Goal: Transaction & Acquisition: Purchase product/service

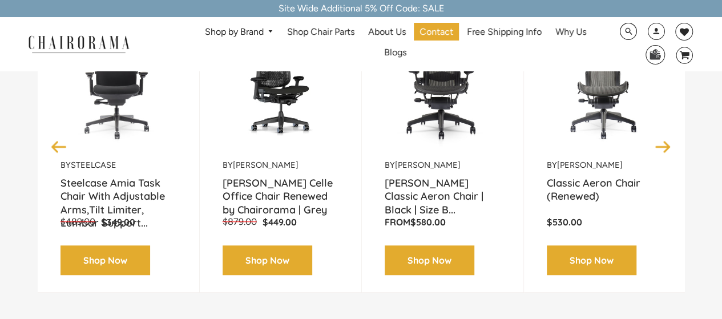
scroll to position [171, 0]
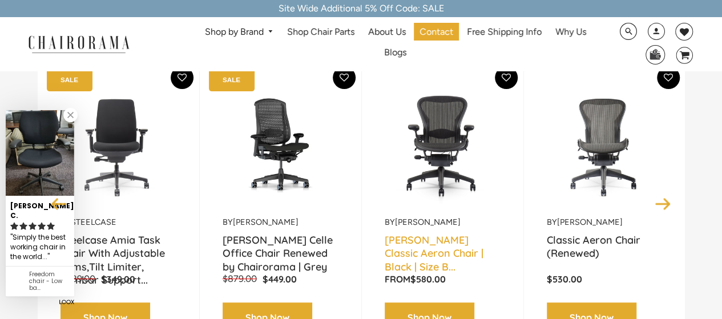
click at [456, 241] on link "[PERSON_NAME] Classic Aeron Chair | Black | Size B..." at bounding box center [443, 247] width 116 height 29
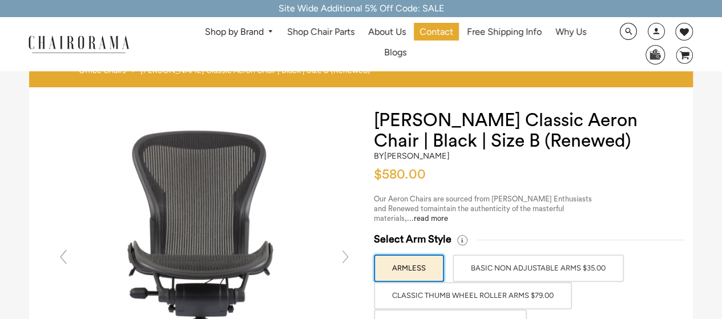
scroll to position [57, 0]
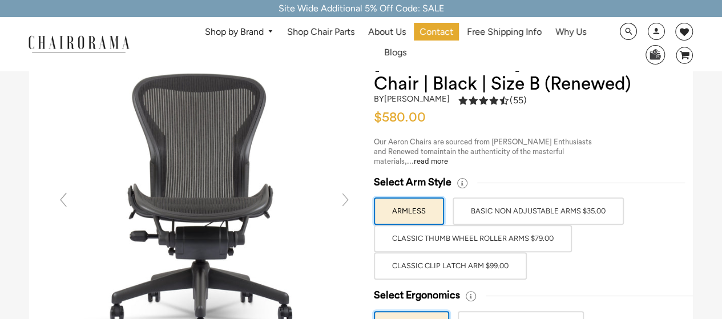
click at [409, 206] on label "ARMLESS" at bounding box center [409, 211] width 70 height 27
click at [0, 0] on input "ARMLESS" at bounding box center [0, 0] width 0 height 0
click at [508, 214] on label "BASIC NON ADJUSTABLE ARMS $35.00" at bounding box center [538, 211] width 171 height 27
click at [0, 0] on input "BASIC NON ADJUSTABLE ARMS $35.00" at bounding box center [0, 0] width 0 height 0
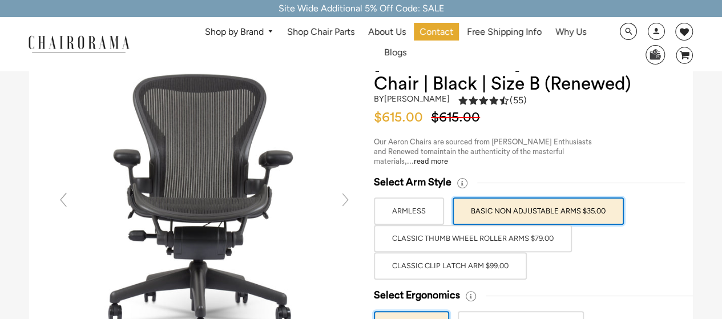
click at [423, 212] on label "ARMLESS" at bounding box center [409, 211] width 70 height 27
click at [0, 0] on input "ARMLESS" at bounding box center [0, 0] width 0 height 0
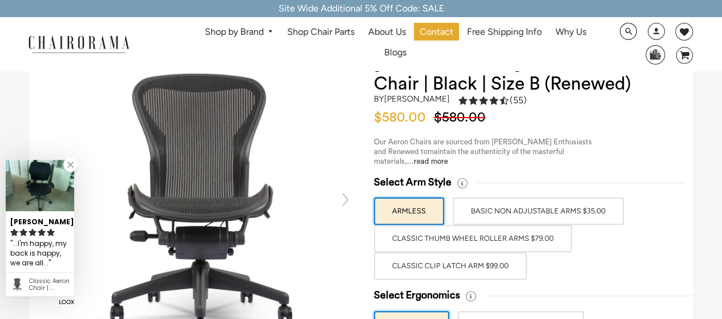
click at [512, 212] on label "BASIC NON ADJUSTABLE ARMS $35.00" at bounding box center [538, 211] width 171 height 27
click at [0, 0] on input "BASIC NON ADJUSTABLE ARMS $35.00" at bounding box center [0, 0] width 0 height 0
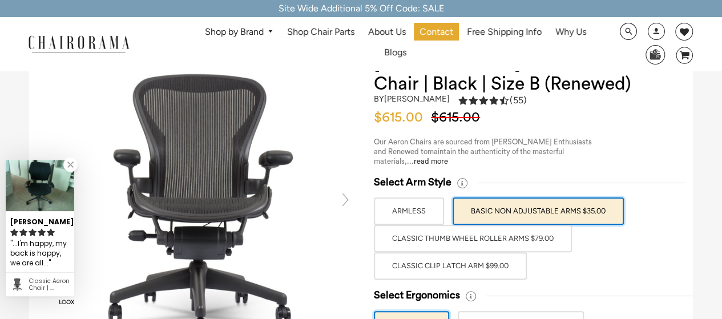
click at [417, 215] on label "ARMLESS" at bounding box center [409, 211] width 70 height 27
click at [0, 0] on input "ARMLESS" at bounding box center [0, 0] width 0 height 0
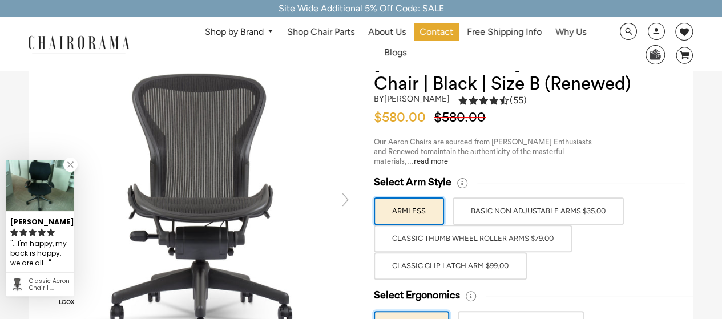
click at [559, 215] on label "BASIC NON ADJUSTABLE ARMS $35.00" at bounding box center [538, 211] width 171 height 27
click at [0, 0] on input "BASIC NON ADJUSTABLE ARMS $35.00" at bounding box center [0, 0] width 0 height 0
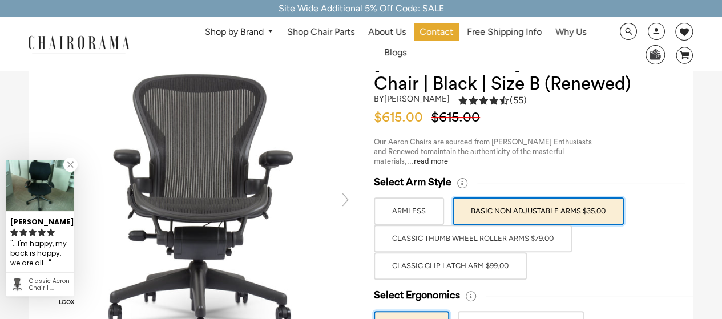
click at [508, 236] on label "Classic Thumb Wheel Roller Arms $79.00" at bounding box center [473, 238] width 198 height 27
click at [0, 0] on input "Classic Thumb Wheel Roller Arms $79.00" at bounding box center [0, 0] width 0 height 0
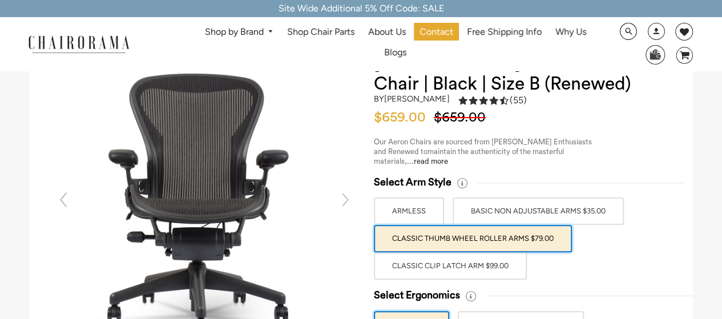
click at [509, 237] on label "Classic Thumb Wheel Roller Arms $79.00" at bounding box center [473, 238] width 198 height 27
click at [0, 0] on input "Classic Thumb Wheel Roller Arms $79.00" at bounding box center [0, 0] width 0 height 0
click at [539, 214] on label "BASIC NON ADJUSTABLE ARMS $35.00" at bounding box center [538, 211] width 171 height 27
click at [0, 0] on input "BASIC NON ADJUSTABLE ARMS $35.00" at bounding box center [0, 0] width 0 height 0
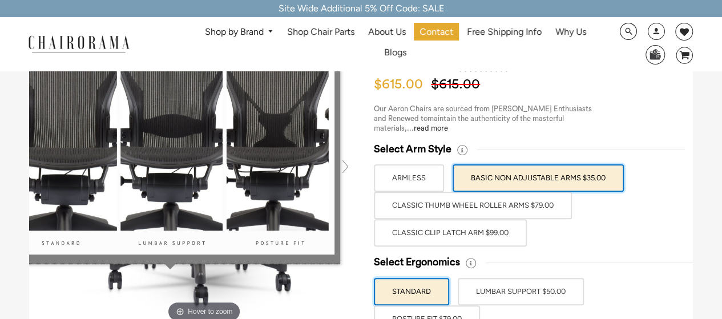
scroll to position [114, 0]
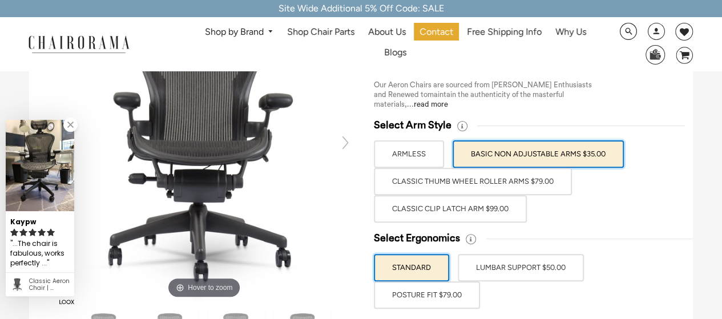
click at [533, 186] on label "Classic Thumb Wheel Roller Arms $79.00" at bounding box center [473, 181] width 198 height 27
click at [0, 0] on input "Classic Thumb Wheel Roller Arms $79.00" at bounding box center [0, 0] width 0 height 0
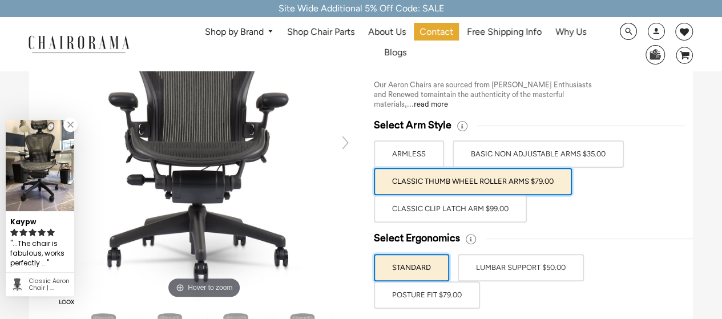
click at [521, 155] on label "BASIC NON ADJUSTABLE ARMS $35.00" at bounding box center [538, 153] width 171 height 27
click at [0, 0] on input "BASIC NON ADJUSTABLE ARMS $35.00" at bounding box center [0, 0] width 0 height 0
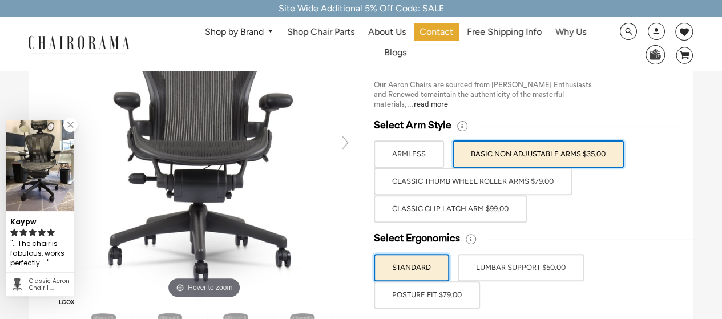
click at [527, 180] on label "Classic Thumb Wheel Roller Arms $79.00" at bounding box center [473, 181] width 198 height 27
click at [0, 0] on input "Classic Thumb Wheel Roller Arms $79.00" at bounding box center [0, 0] width 0 height 0
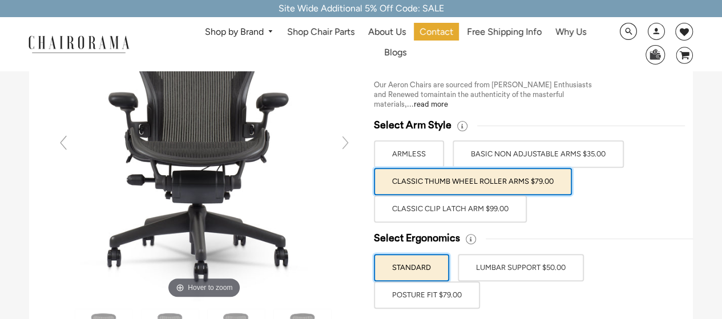
click at [538, 147] on label "BASIC NON ADJUSTABLE ARMS $35.00" at bounding box center [538, 153] width 171 height 27
click at [0, 0] on input "BASIC NON ADJUSTABLE ARMS $35.00" at bounding box center [0, 0] width 0 height 0
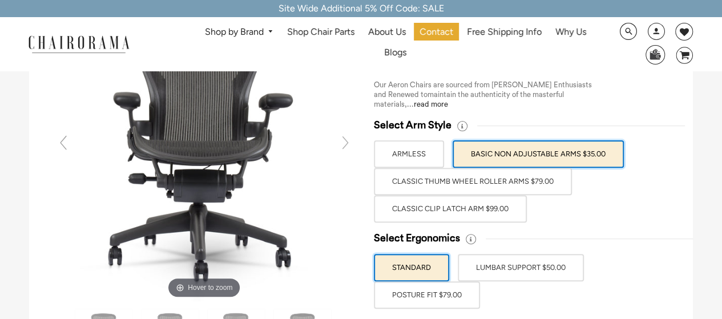
click at [453, 212] on label "Classic Clip Latch Arm $99.00" at bounding box center [450, 208] width 153 height 27
click at [0, 0] on input "Classic Clip Latch Arm $99.00" at bounding box center [0, 0] width 0 height 0
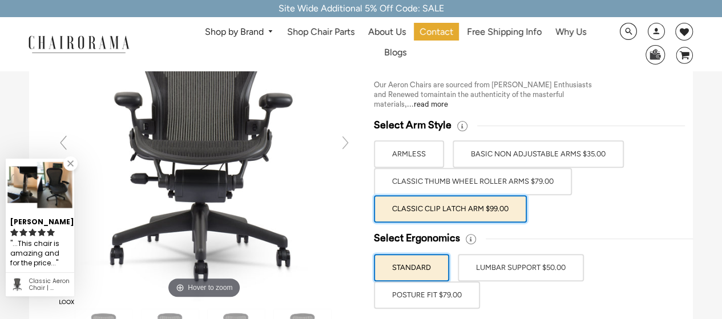
click at [476, 178] on label "Classic Thumb Wheel Roller Arms $79.00" at bounding box center [473, 181] width 198 height 27
click at [0, 0] on input "Classic Thumb Wheel Roller Arms $79.00" at bounding box center [0, 0] width 0 height 0
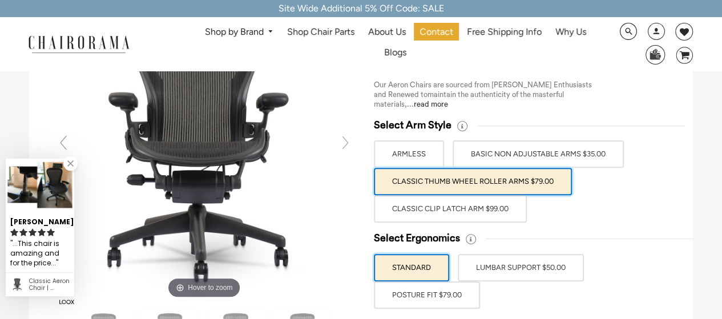
drag, startPoint x: 459, startPoint y: 209, endPoint x: 538, endPoint y: 210, distance: 78.8
click at [459, 210] on label "Classic Clip Latch Arm $99.00" at bounding box center [450, 208] width 153 height 27
click at [0, 0] on input "Classic Clip Latch Arm $99.00" at bounding box center [0, 0] width 0 height 0
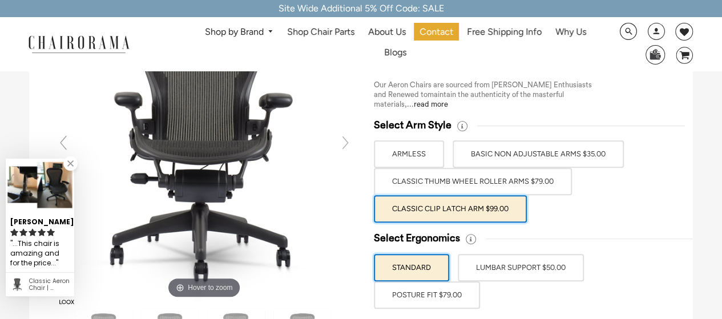
click at [513, 155] on label "BASIC NON ADJUSTABLE ARMS $35.00" at bounding box center [538, 153] width 171 height 27
click at [0, 0] on input "BASIC NON ADJUSTABLE ARMS $35.00" at bounding box center [0, 0] width 0 height 0
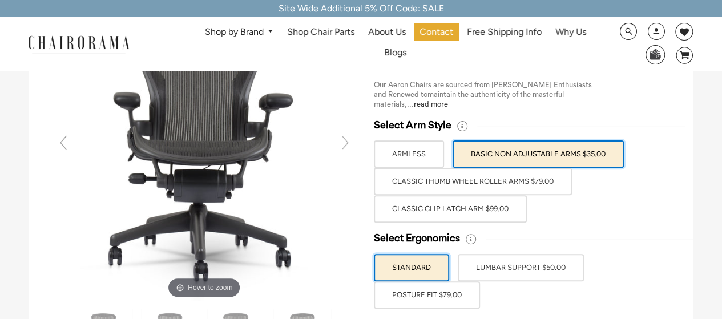
click at [472, 216] on label "Classic Clip Latch Arm $99.00" at bounding box center [450, 208] width 153 height 27
click at [0, 0] on input "Classic Clip Latch Arm $99.00" at bounding box center [0, 0] width 0 height 0
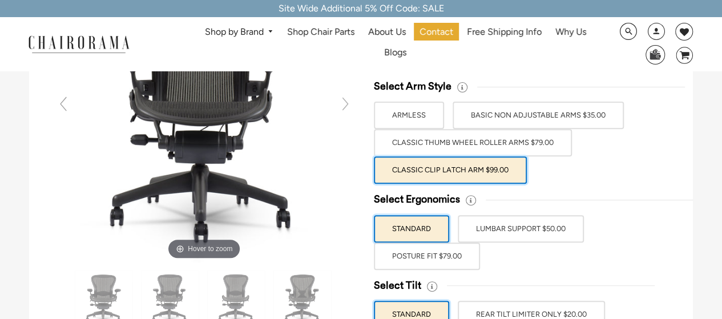
scroll to position [171, 0]
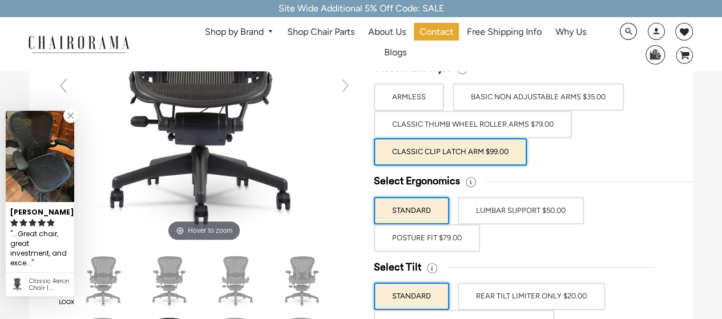
click at [559, 213] on label "LUMBAR SUPPORT $50.00" at bounding box center [521, 210] width 126 height 27
click at [0, 0] on input "LUMBAR SUPPORT $50.00" at bounding box center [0, 0] width 0 height 0
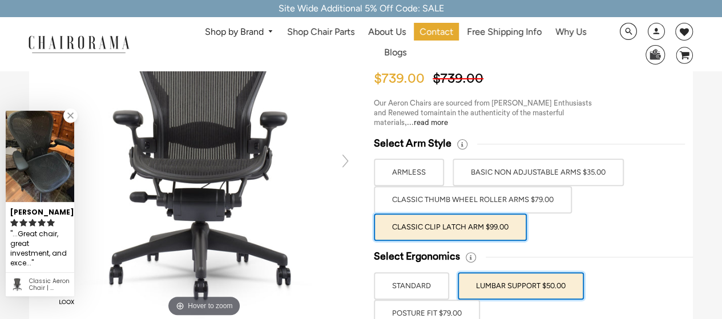
scroll to position [114, 0]
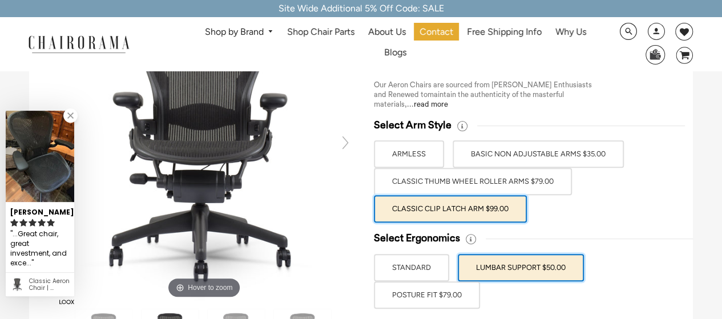
click at [420, 262] on label "STANDARD" at bounding box center [411, 267] width 75 height 27
click at [0, 0] on input "STANDARD" at bounding box center [0, 0] width 0 height 0
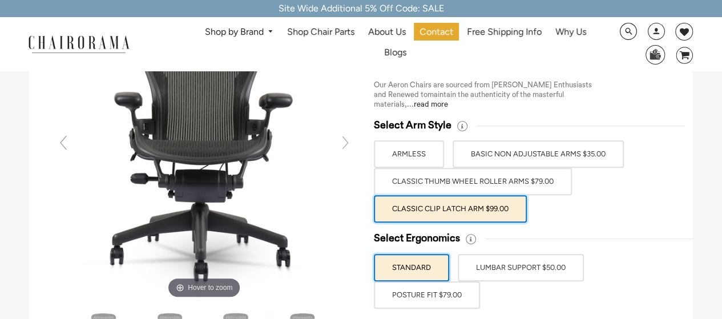
click at [509, 261] on label "LUMBAR SUPPORT $50.00" at bounding box center [521, 267] width 126 height 27
click at [0, 0] on input "LUMBAR SUPPORT $50.00" at bounding box center [0, 0] width 0 height 0
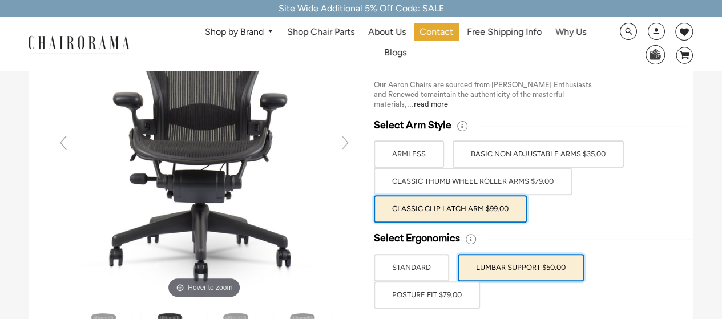
drag, startPoint x: 424, startPoint y: 289, endPoint x: 435, endPoint y: 284, distance: 12.5
click at [424, 289] on label "POSTURE FIT $79.00" at bounding box center [427, 294] width 106 height 27
click at [0, 0] on input "POSTURE FIT $79.00" at bounding box center [0, 0] width 0 height 0
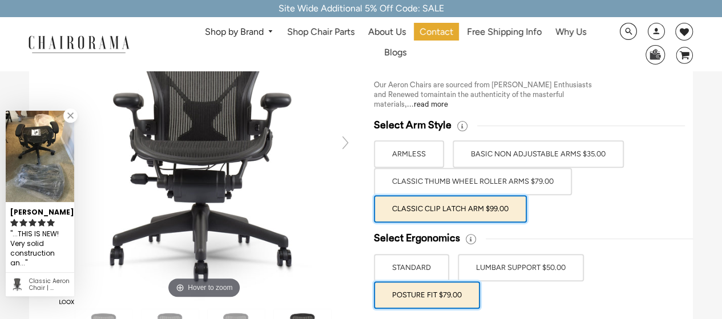
click at [521, 188] on label "Classic Thumb Wheel Roller Arms $79.00" at bounding box center [473, 181] width 198 height 27
click at [0, 0] on input "Classic Thumb Wheel Roller Arms $79.00" at bounding box center [0, 0] width 0 height 0
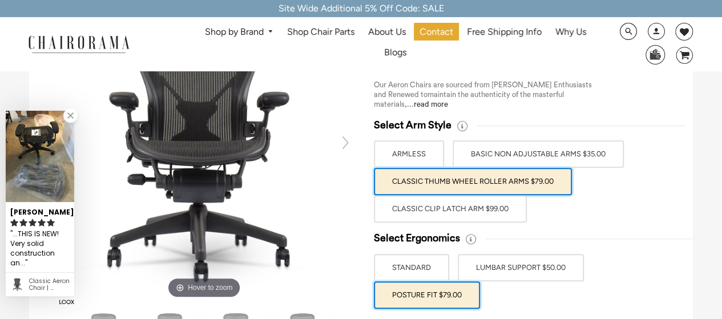
click at [480, 213] on label "Classic Clip Latch Arm $99.00" at bounding box center [450, 208] width 153 height 27
click at [0, 0] on input "Classic Clip Latch Arm $99.00" at bounding box center [0, 0] width 0 height 0
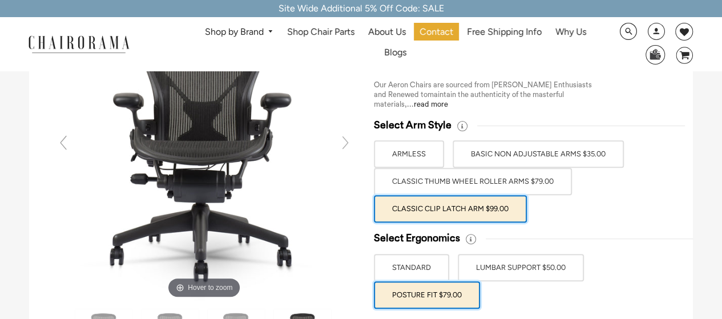
click at [486, 186] on label "Classic Thumb Wheel Roller Arms $79.00" at bounding box center [473, 181] width 198 height 27
click at [0, 0] on input "Classic Thumb Wheel Roller Arms $79.00" at bounding box center [0, 0] width 0 height 0
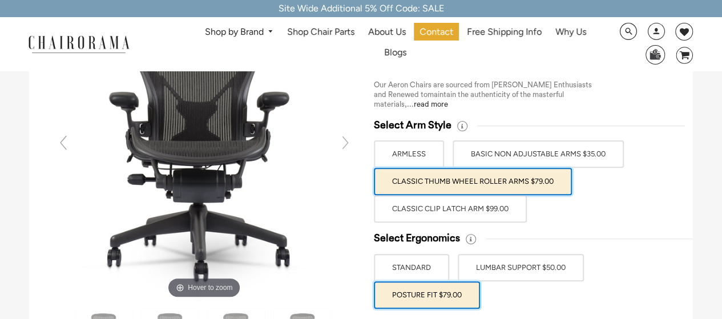
click at [482, 213] on label "Classic Clip Latch Arm $99.00" at bounding box center [450, 208] width 153 height 27
click at [0, 0] on input "Classic Clip Latch Arm $99.00" at bounding box center [0, 0] width 0 height 0
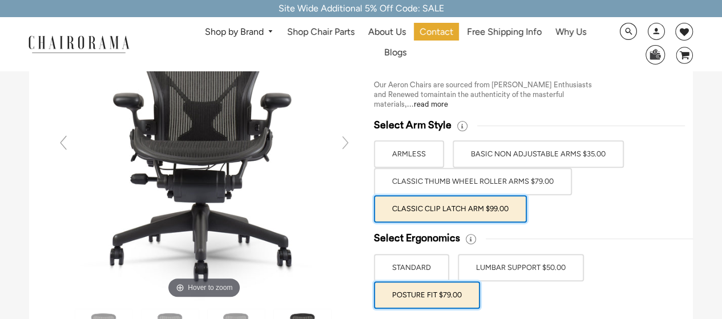
click at [504, 163] on label "BASIC NON ADJUSTABLE ARMS $35.00" at bounding box center [538, 153] width 171 height 27
click at [0, 0] on input "BASIC NON ADJUSTABLE ARMS $35.00" at bounding box center [0, 0] width 0 height 0
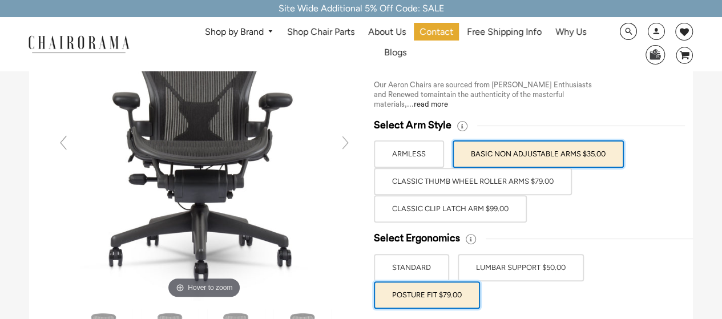
click at [486, 212] on label "Classic Clip Latch Arm $99.00" at bounding box center [450, 208] width 153 height 27
click at [0, 0] on input "Classic Clip Latch Arm $99.00" at bounding box center [0, 0] width 0 height 0
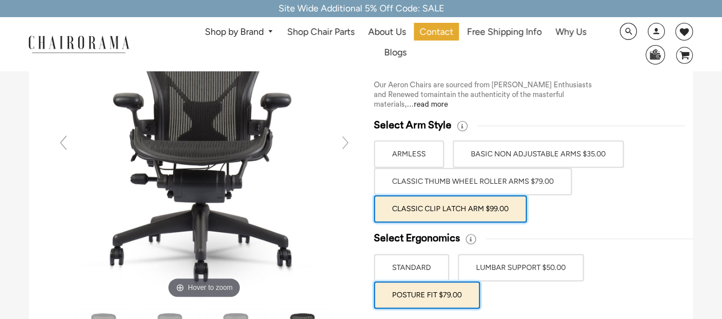
drag, startPoint x: 510, startPoint y: 167, endPoint x: 516, endPoint y: 167, distance: 6.3
click at [512, 167] on label "BASIC NON ADJUSTABLE ARMS $35.00" at bounding box center [538, 153] width 171 height 27
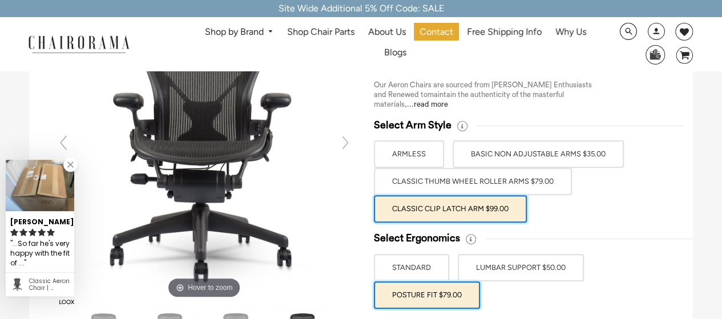
click at [535, 145] on label "BASIC NON ADJUSTABLE ARMS $35.00" at bounding box center [538, 153] width 171 height 27
click at [0, 0] on input "BASIC NON ADJUSTABLE ARMS $35.00" at bounding box center [0, 0] width 0 height 0
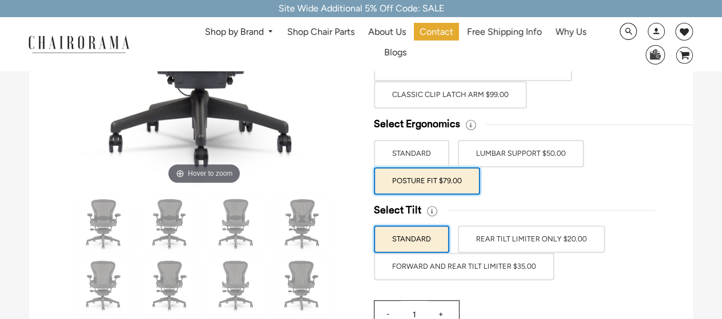
scroll to position [171, 0]
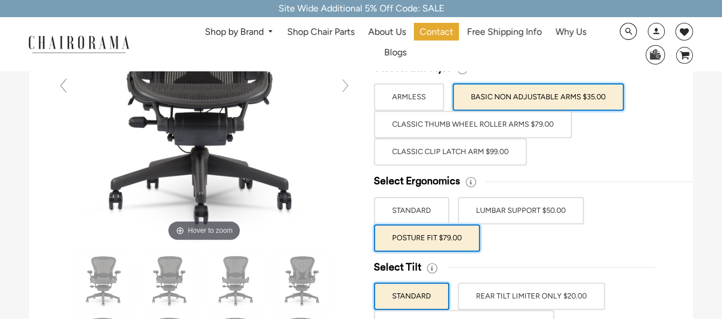
click at [573, 294] on label "REAR TILT LIMITER ONLY $20.00" at bounding box center [531, 296] width 147 height 27
click at [0, 0] on input "REAR TILT LIMITER ONLY $20.00" at bounding box center [0, 0] width 0 height 0
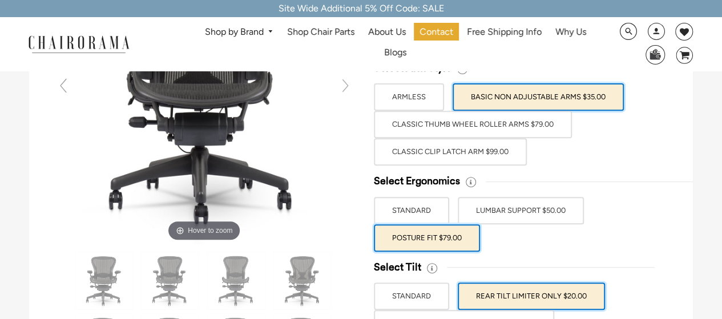
click at [422, 293] on label "STANDARD" at bounding box center [411, 296] width 75 height 27
click at [0, 0] on input "STANDARD" at bounding box center [0, 0] width 0 height 0
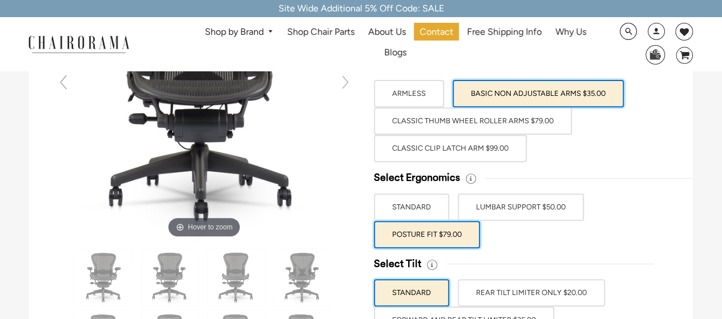
scroll to position [285, 0]
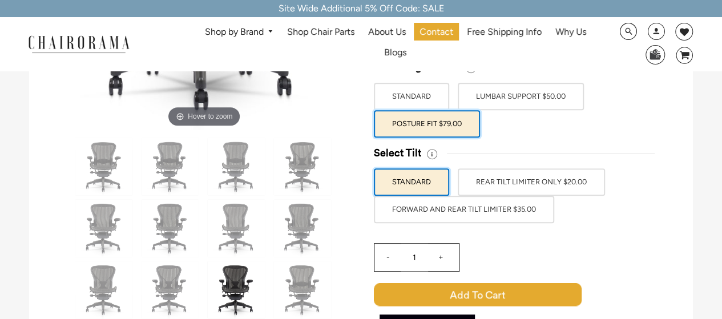
click at [476, 213] on label "FORWARD AND REAR TILT LIMITER $35.00" at bounding box center [464, 209] width 180 height 27
click at [0, 0] on input "FORWARD AND REAR TILT LIMITER $35.00" at bounding box center [0, 0] width 0 height 0
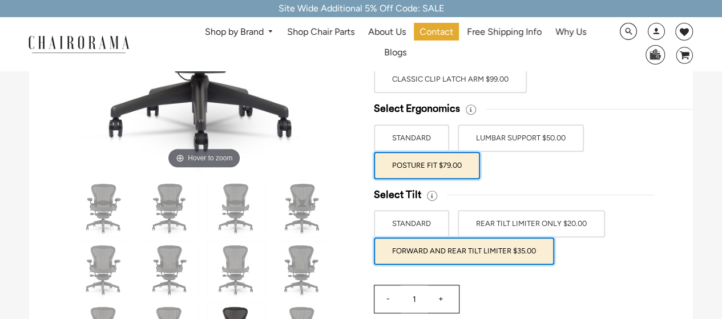
scroll to position [171, 0]
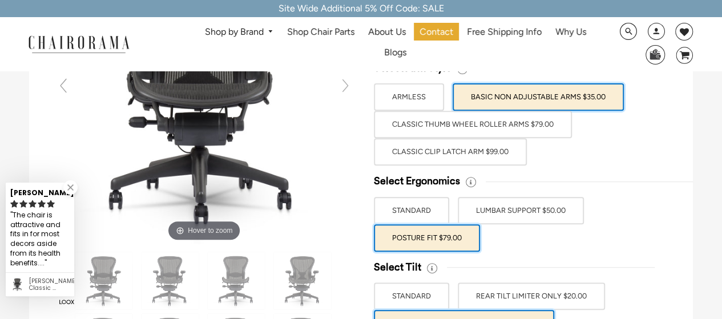
click at [433, 291] on label "STANDARD" at bounding box center [411, 296] width 75 height 27
click at [0, 0] on input "STANDARD" at bounding box center [0, 0] width 0 height 0
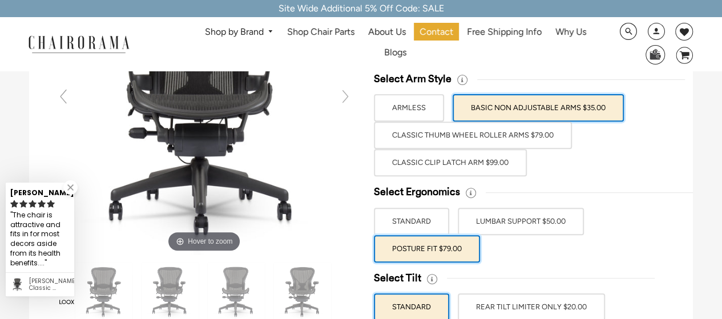
scroll to position [57, 0]
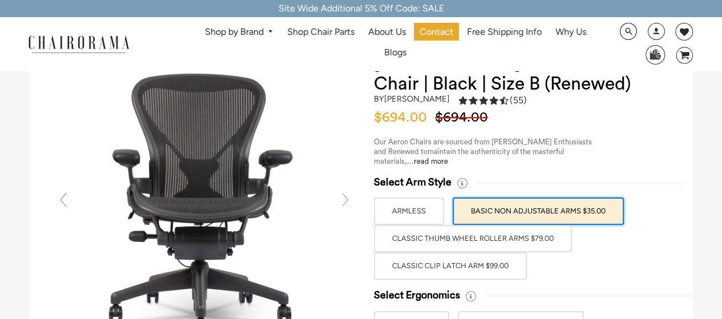
click at [251, 35] on link "Shop by Brand" at bounding box center [239, 32] width 80 height 18
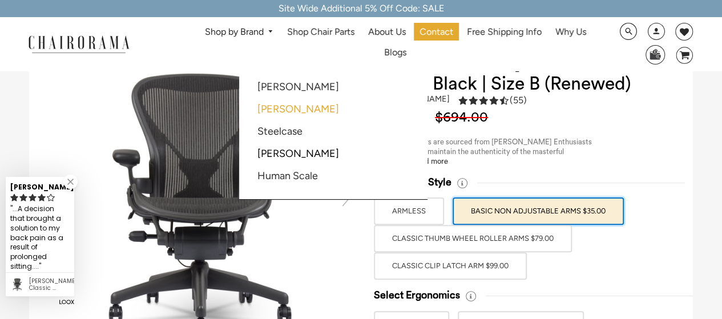
click at [298, 109] on link "[PERSON_NAME]" at bounding box center [298, 109] width 82 height 13
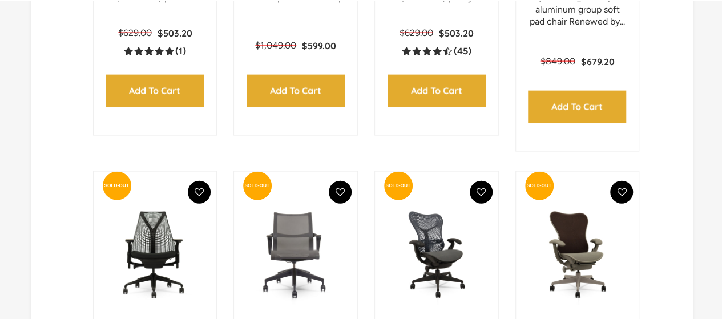
scroll to position [1256, 0]
